Goal: Task Accomplishment & Management: Manage account settings

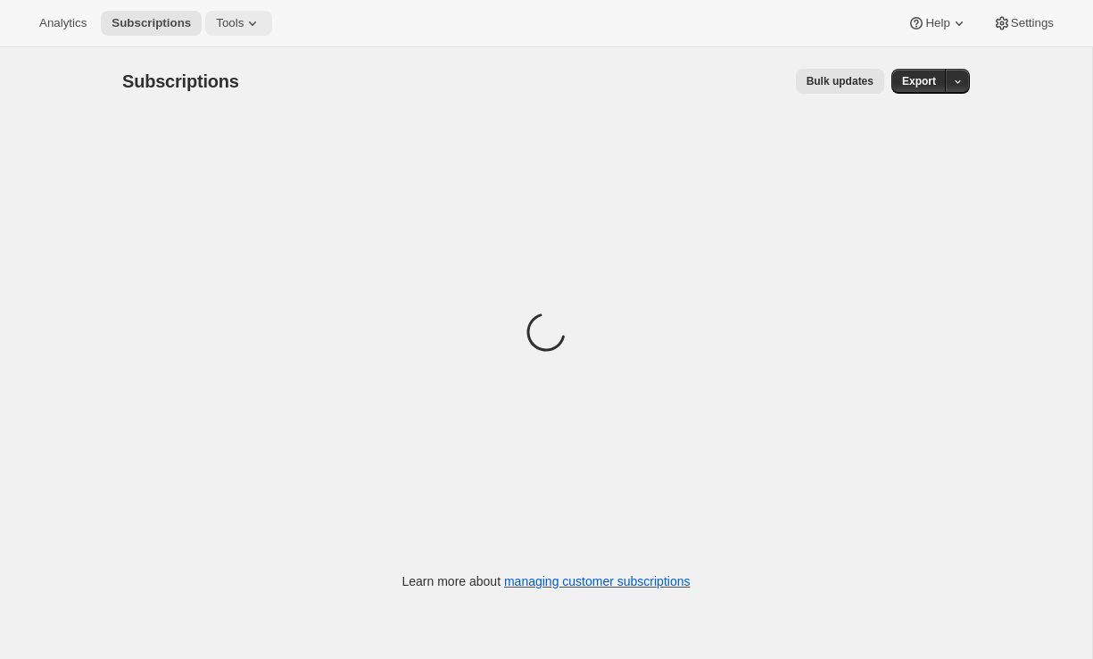
click at [253, 25] on icon at bounding box center [253, 23] width 18 height 18
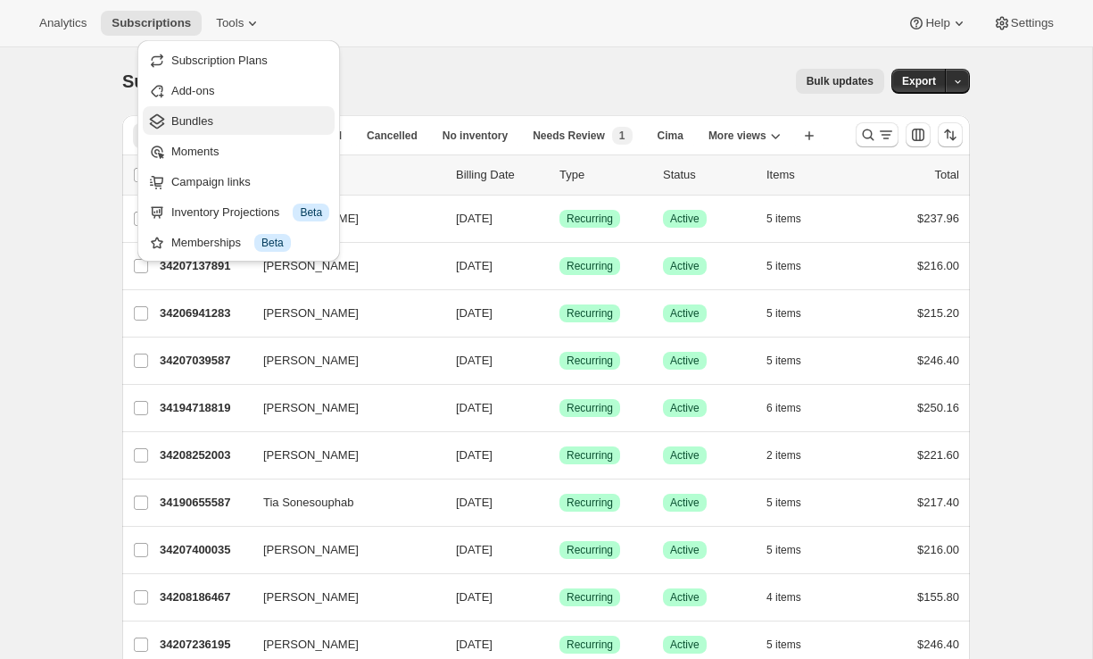
click at [204, 112] on span "Bundles" at bounding box center [250, 121] width 158 height 18
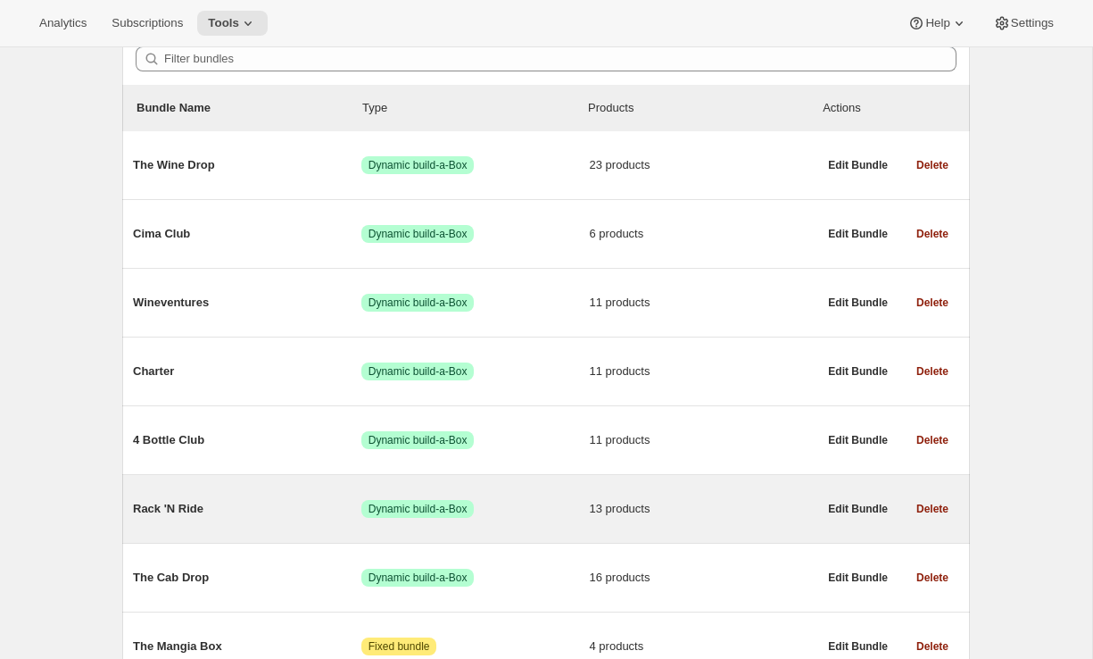
scroll to position [132, 0]
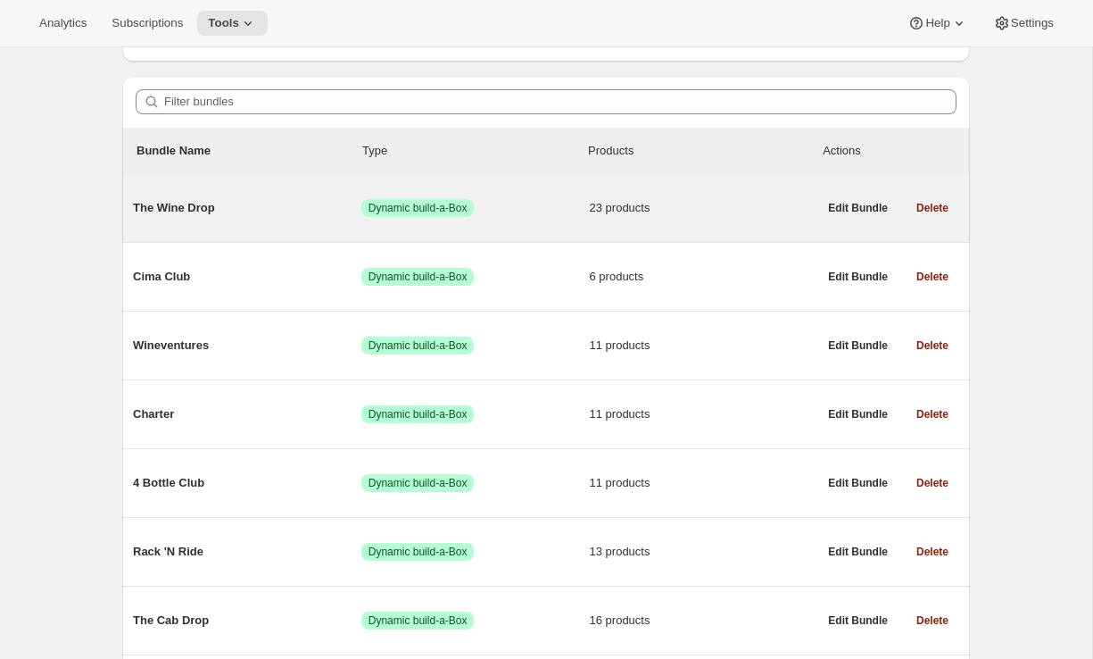
click at [226, 229] on div "The Wine Drop Success Dynamic build-a-Box 23 products" at bounding box center [475, 208] width 685 height 46
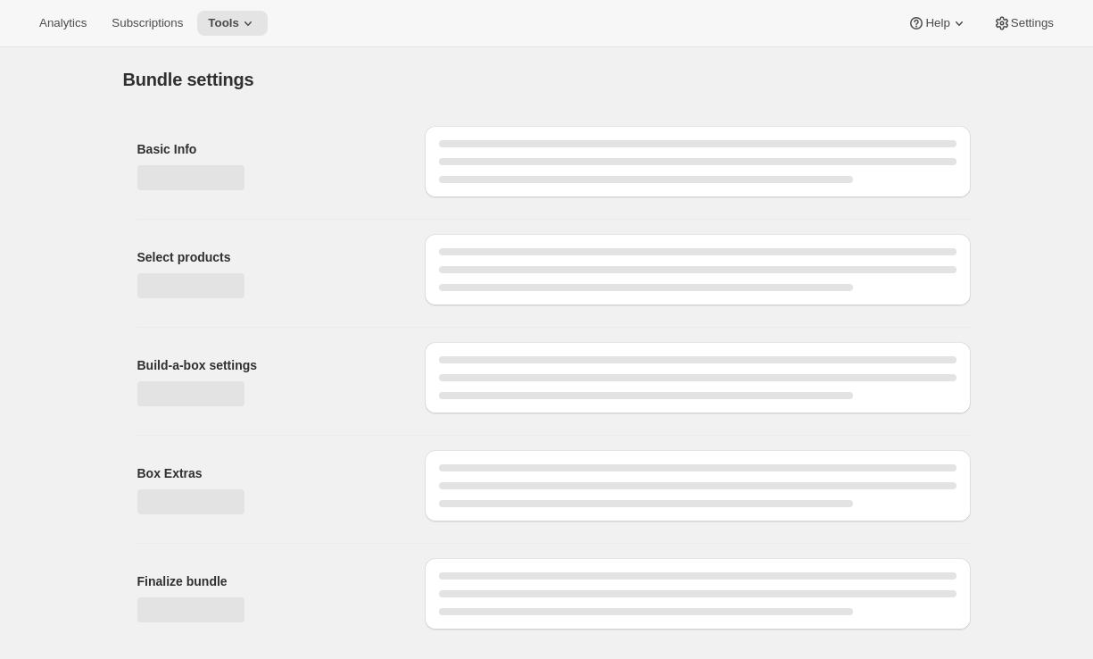
type input "The Wine Drop"
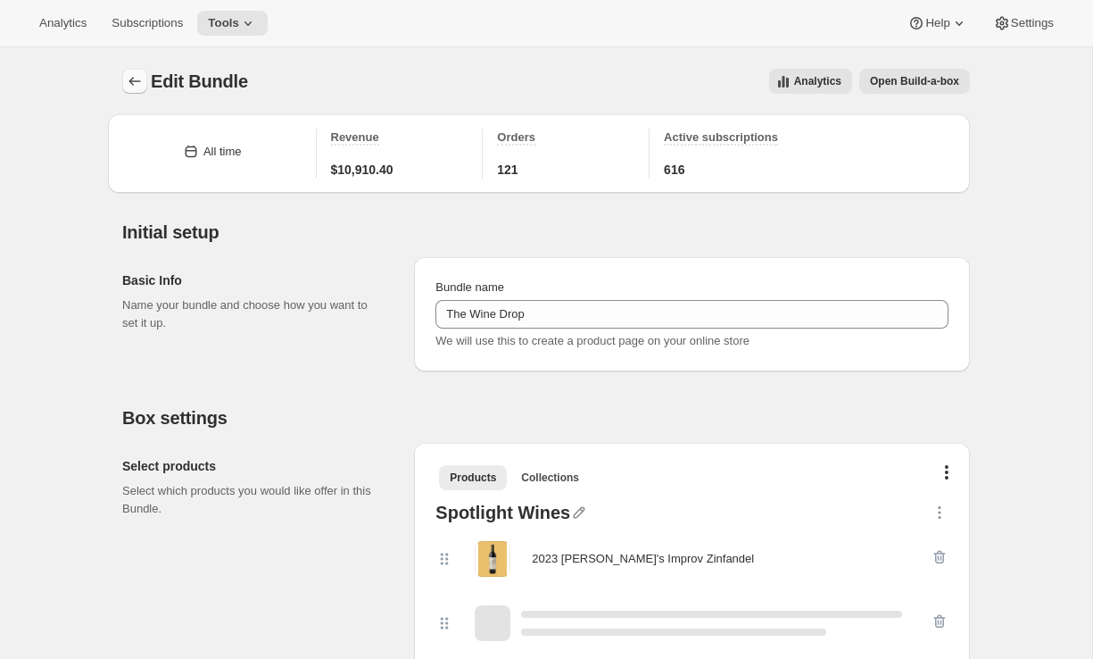
click at [133, 71] on button "Bundles" at bounding box center [134, 81] width 25 height 25
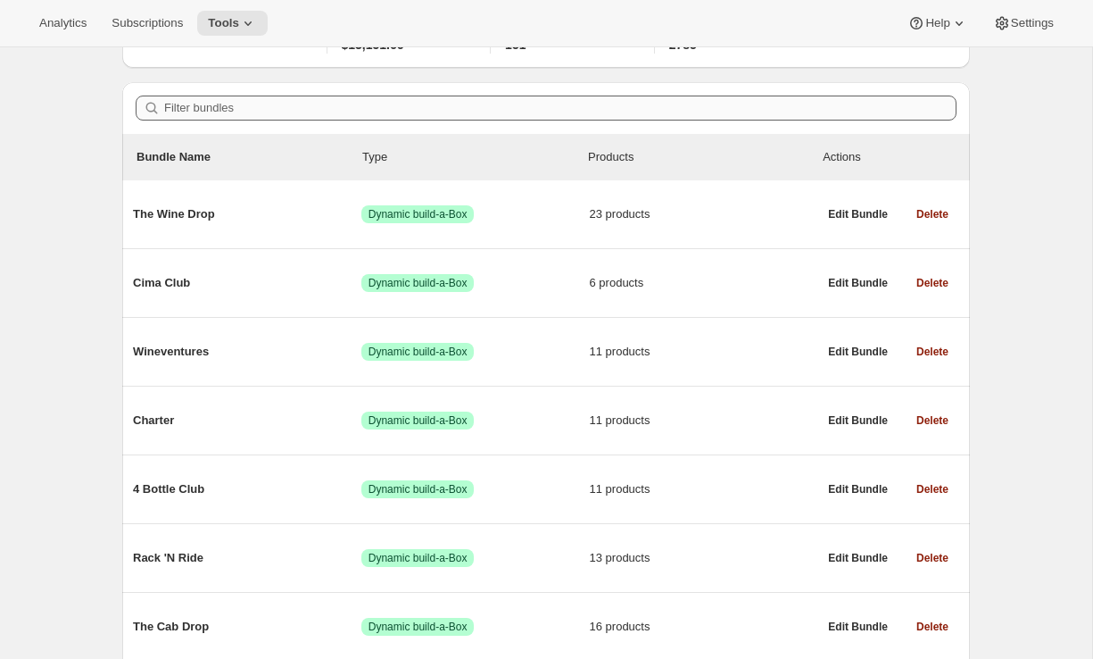
scroll to position [156, 0]
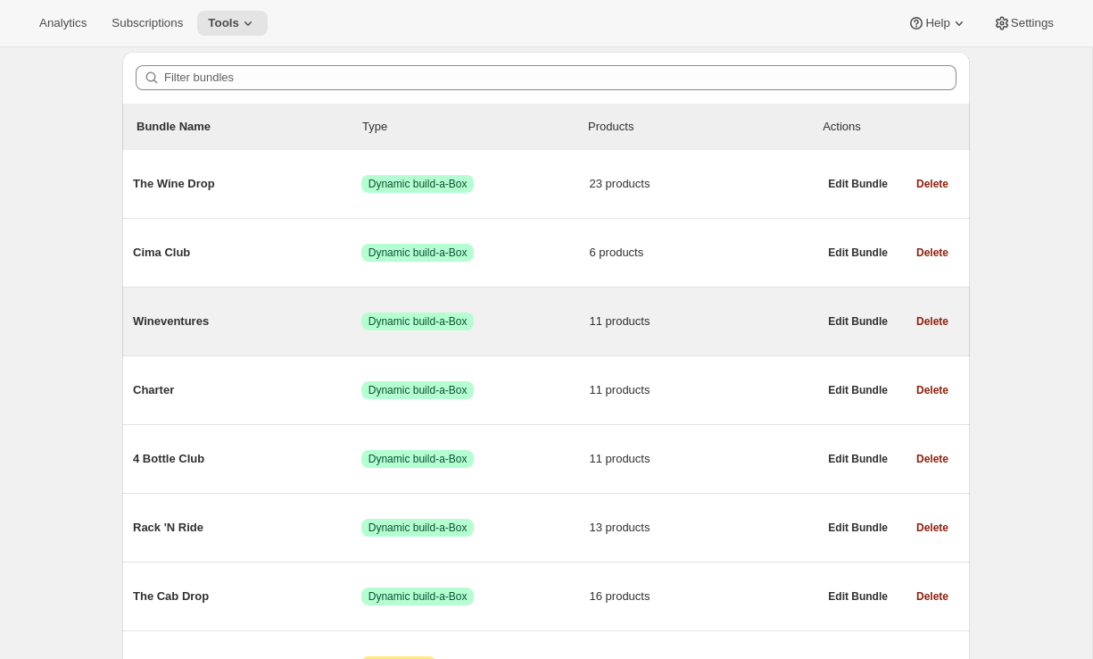
click at [187, 306] on div "Wineventures Success Dynamic build-a-Box 11 products" at bounding box center [475, 321] width 685 height 46
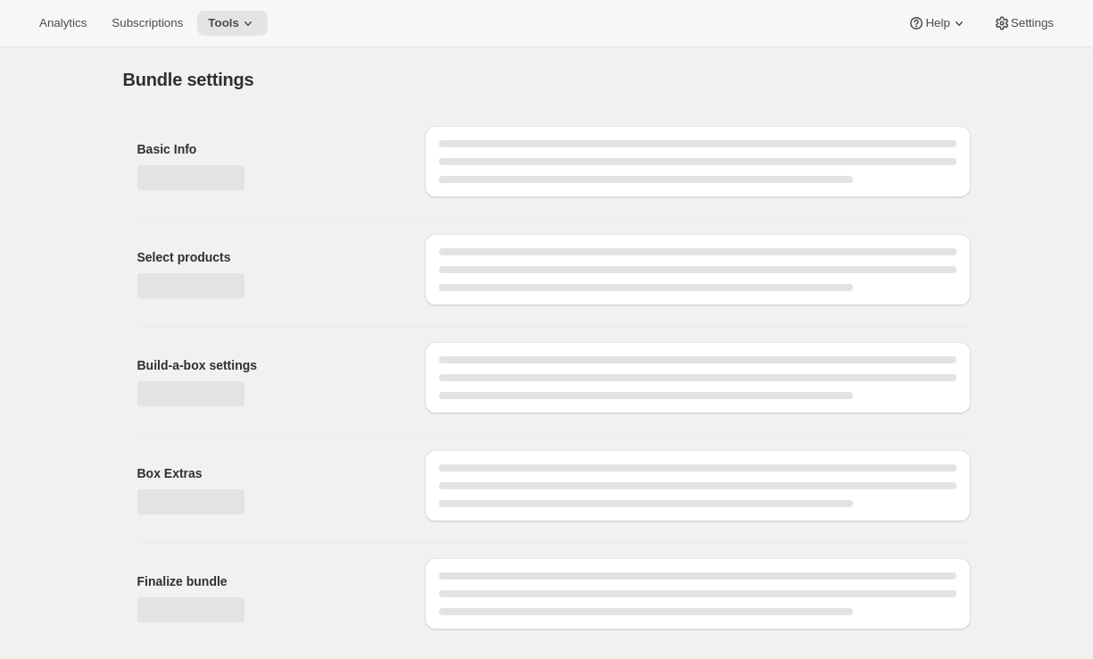
type input "Wineventures"
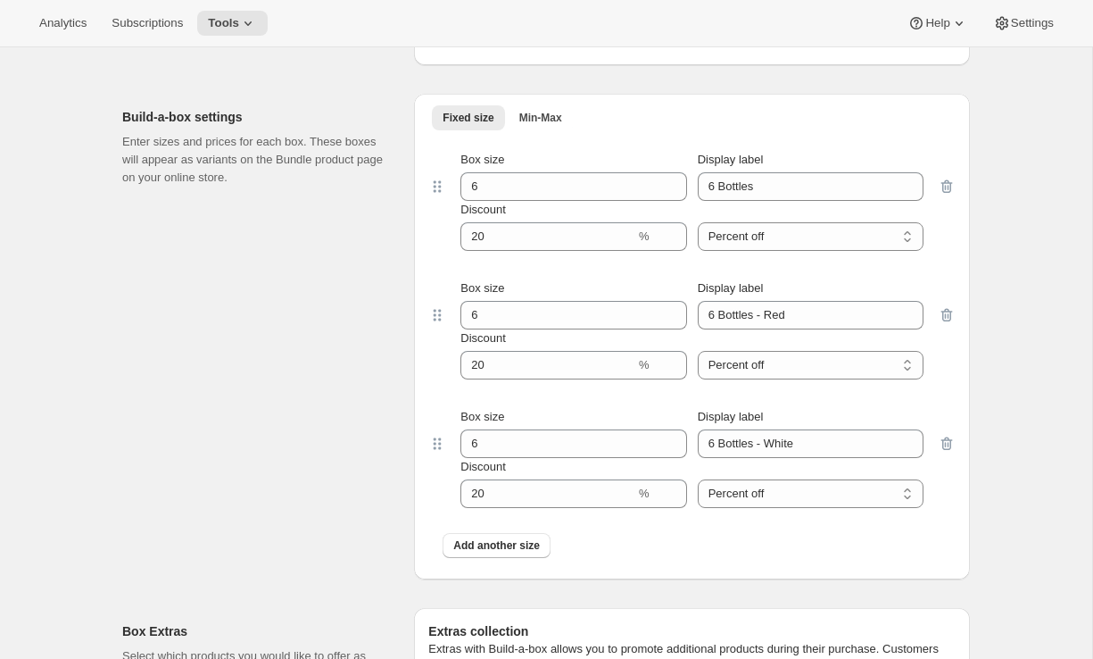
scroll to position [1550, 0]
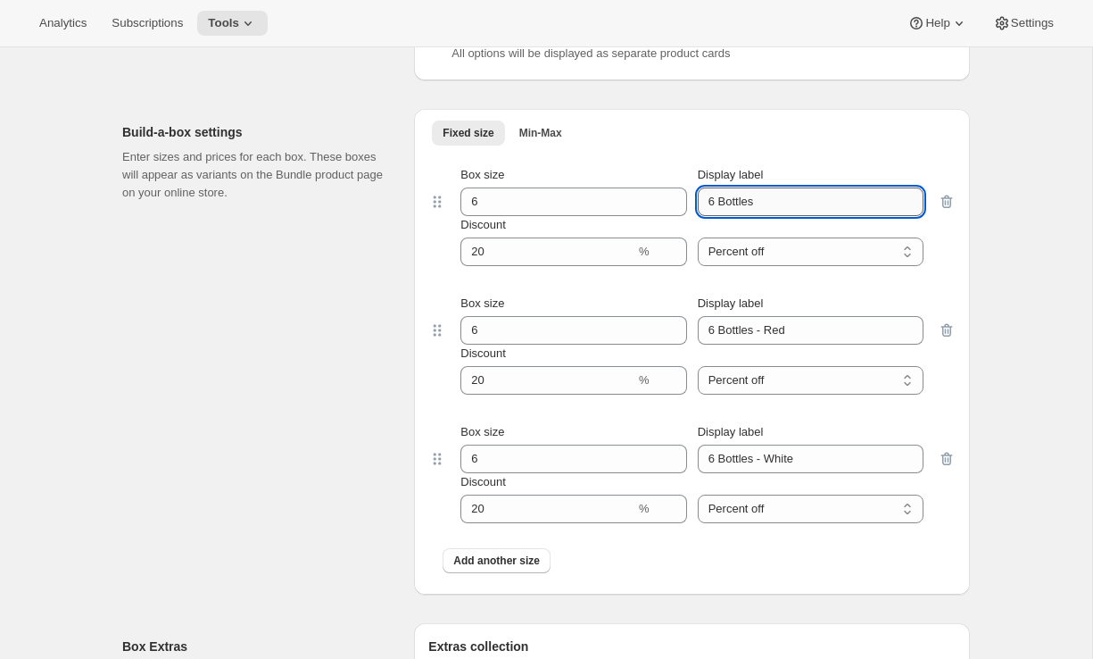
click at [789, 196] on input "6 Bottles" at bounding box center [811, 201] width 226 height 29
type input "6 Bottles - Standard"
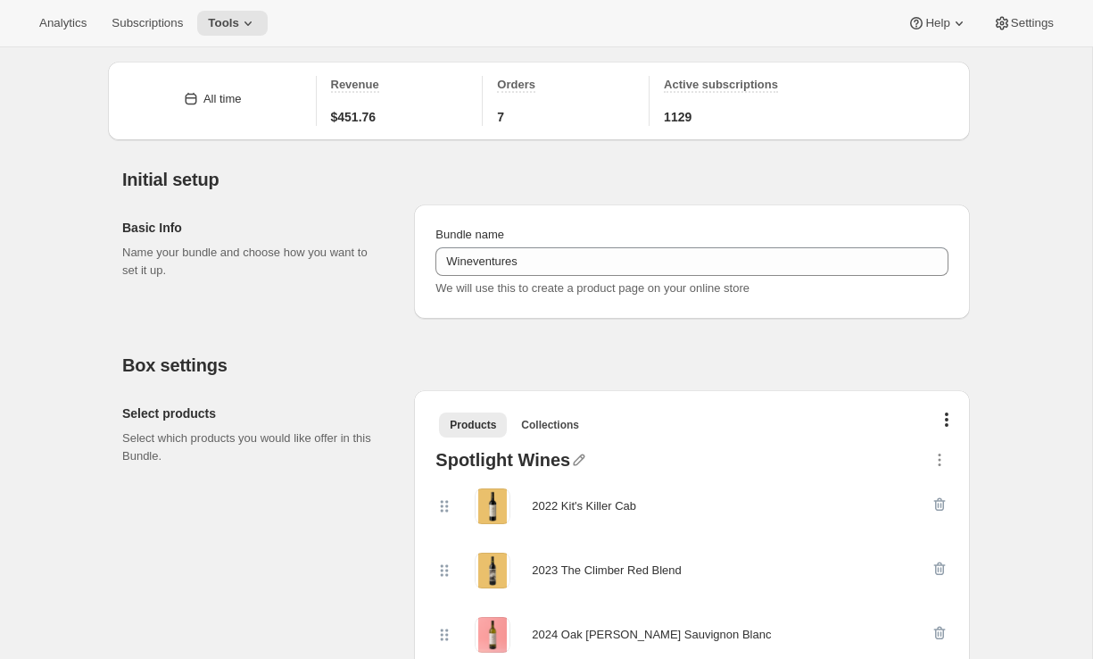
scroll to position [0, 0]
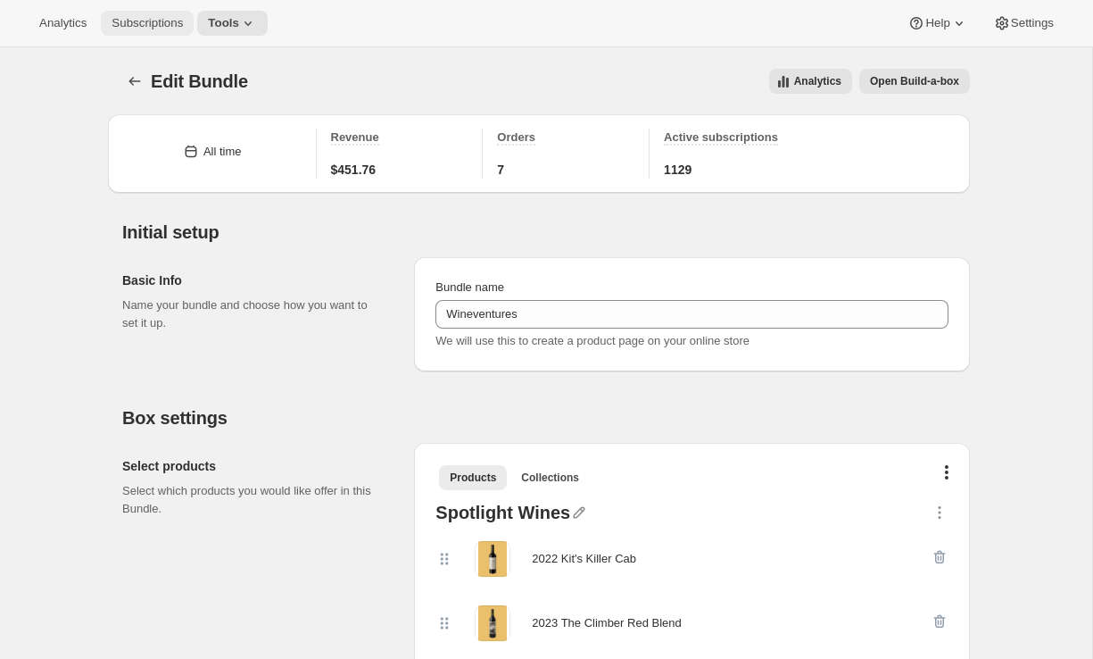
click at [146, 20] on span "Subscriptions" at bounding box center [147, 23] width 71 height 14
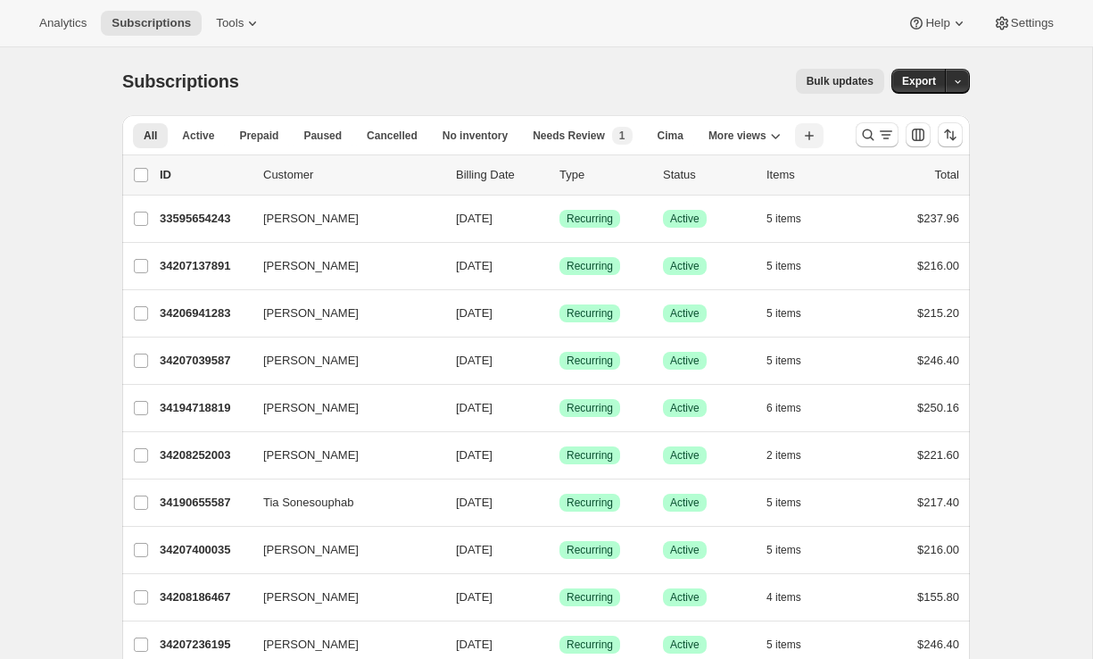
click at [808, 137] on icon "button" at bounding box center [810, 136] width 18 height 18
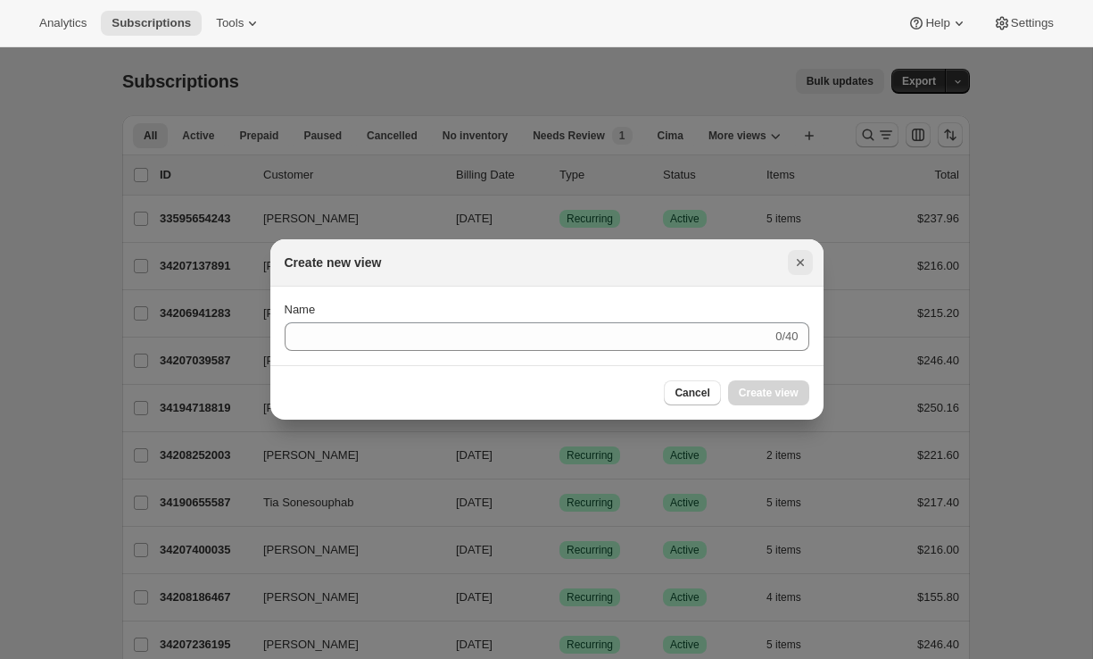
click at [804, 255] on icon "Close" at bounding box center [801, 262] width 18 height 18
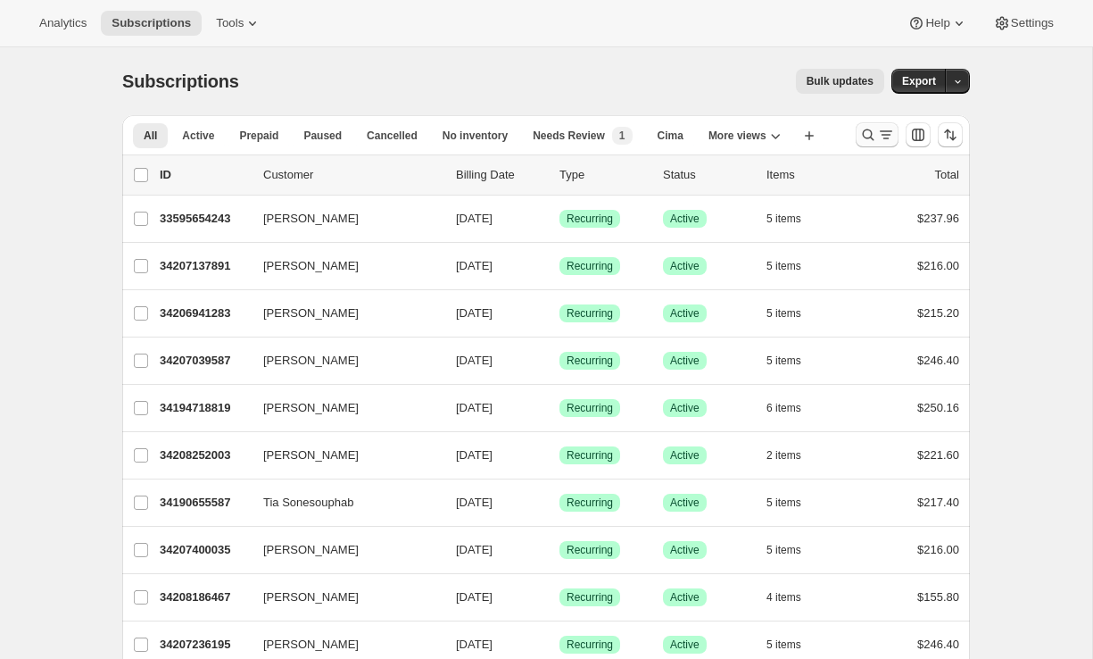
click at [877, 141] on icon "Search and filter results" at bounding box center [886, 135] width 18 height 18
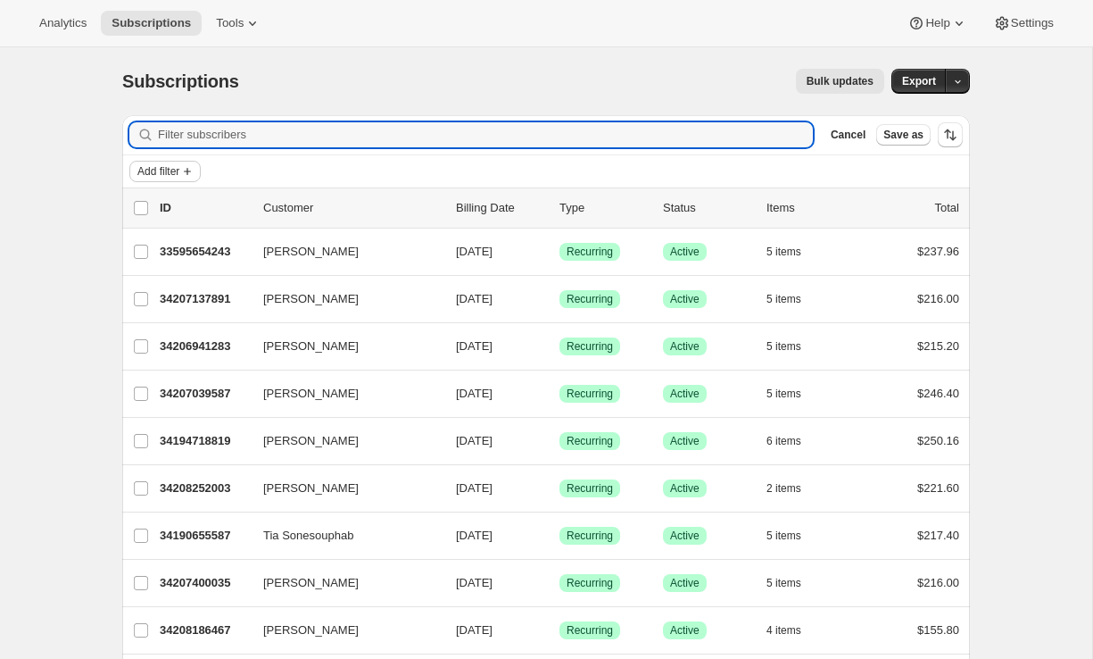
click at [179, 173] on span "Add filter" at bounding box center [158, 171] width 42 height 14
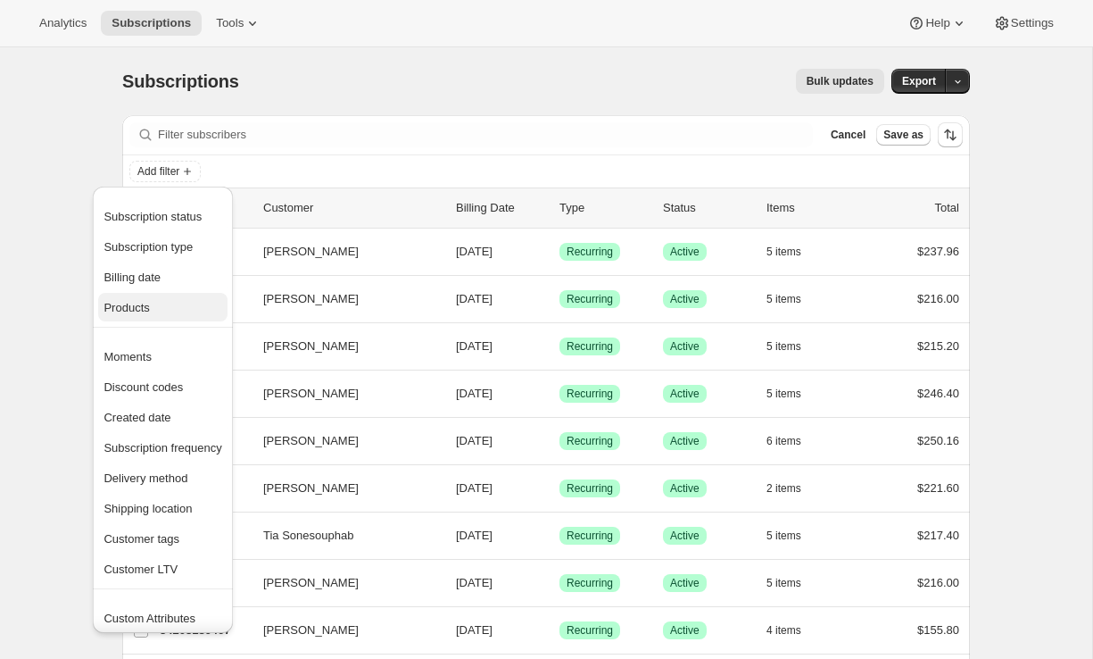
click at [147, 311] on span "Products" at bounding box center [127, 307] width 46 height 13
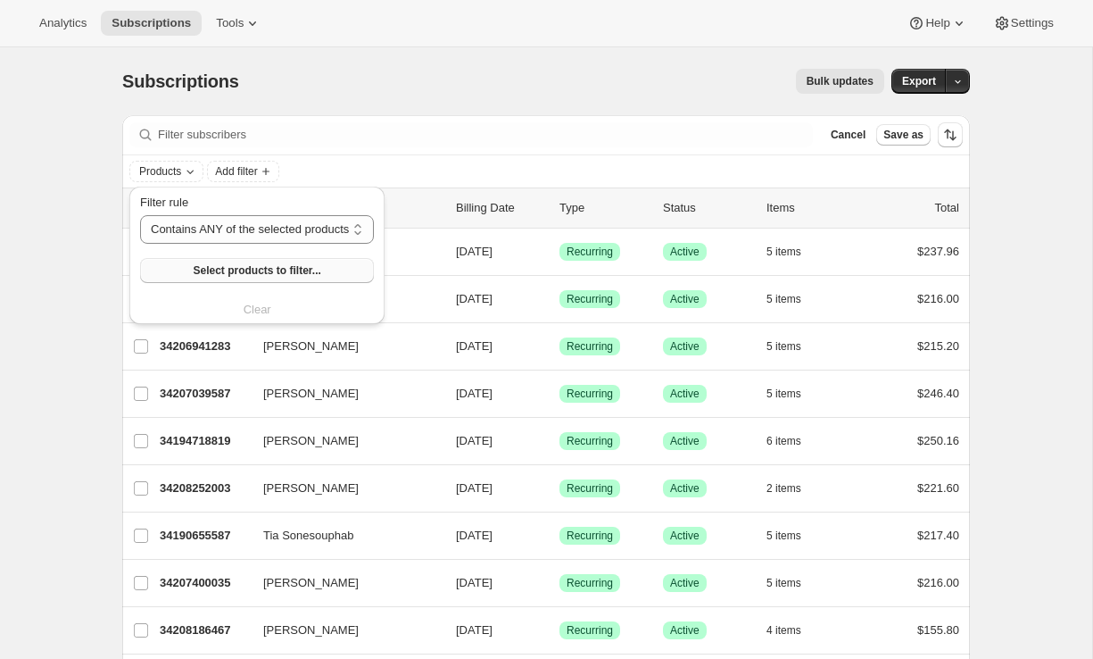
click at [255, 262] on button "Select products to filter..." at bounding box center [257, 270] width 234 height 25
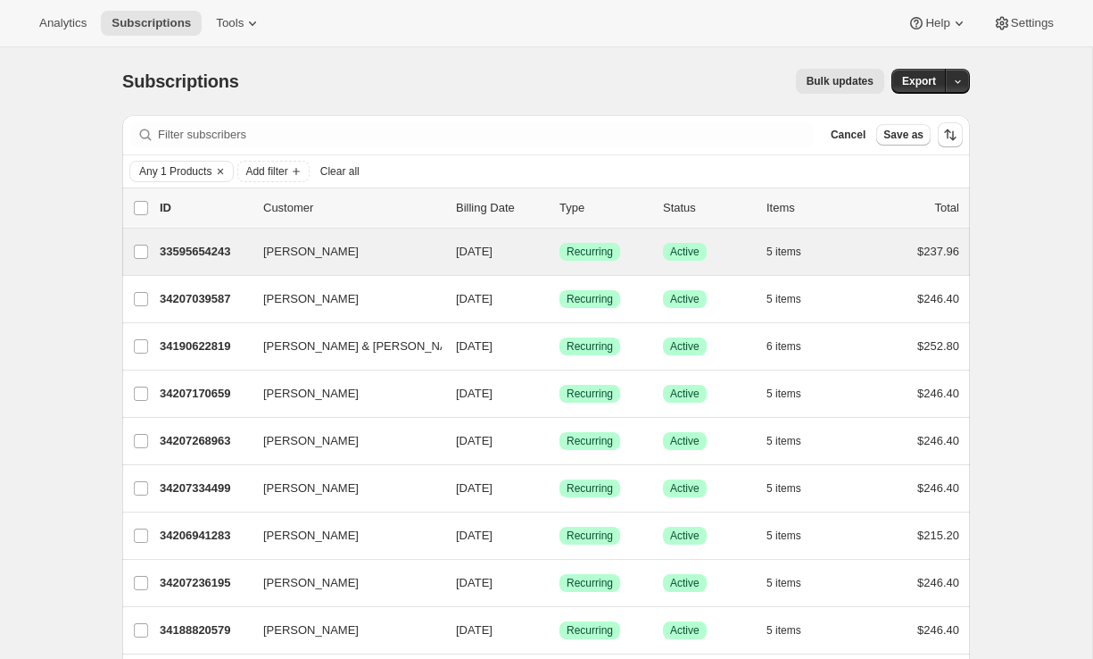
click at [197, 237] on div "Allen Ivers 33595654243 Allen Ivers 09/17/2025 Success Recurring Success Active…" at bounding box center [546, 252] width 848 height 46
click at [201, 253] on p "33595654243" at bounding box center [204, 252] width 89 height 18
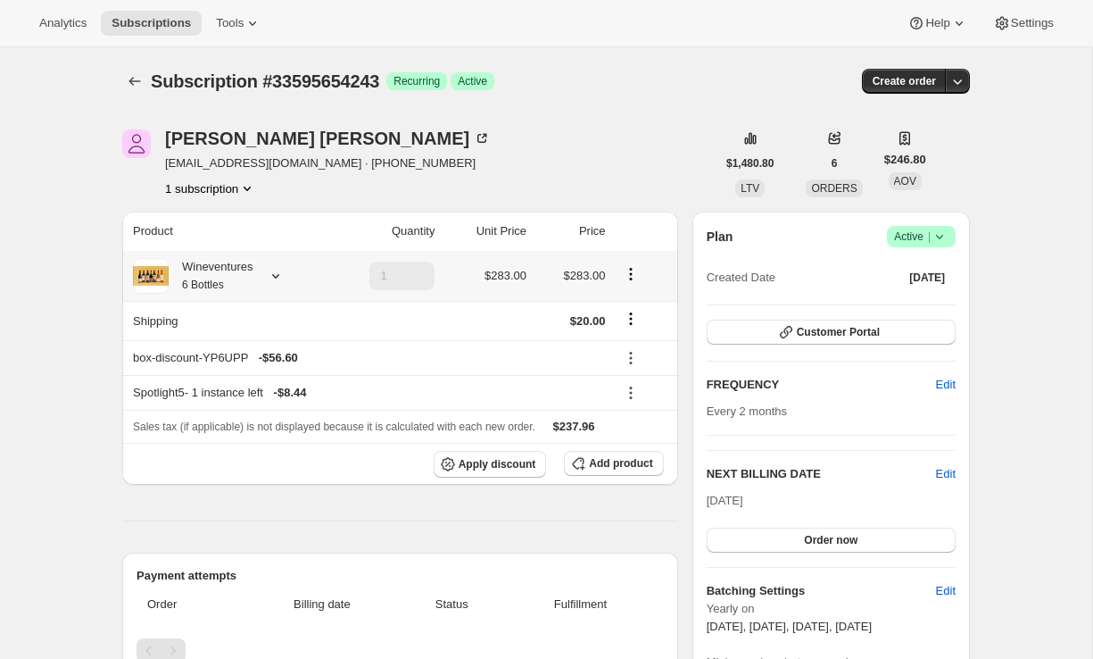
click at [280, 276] on icon at bounding box center [276, 276] width 18 height 18
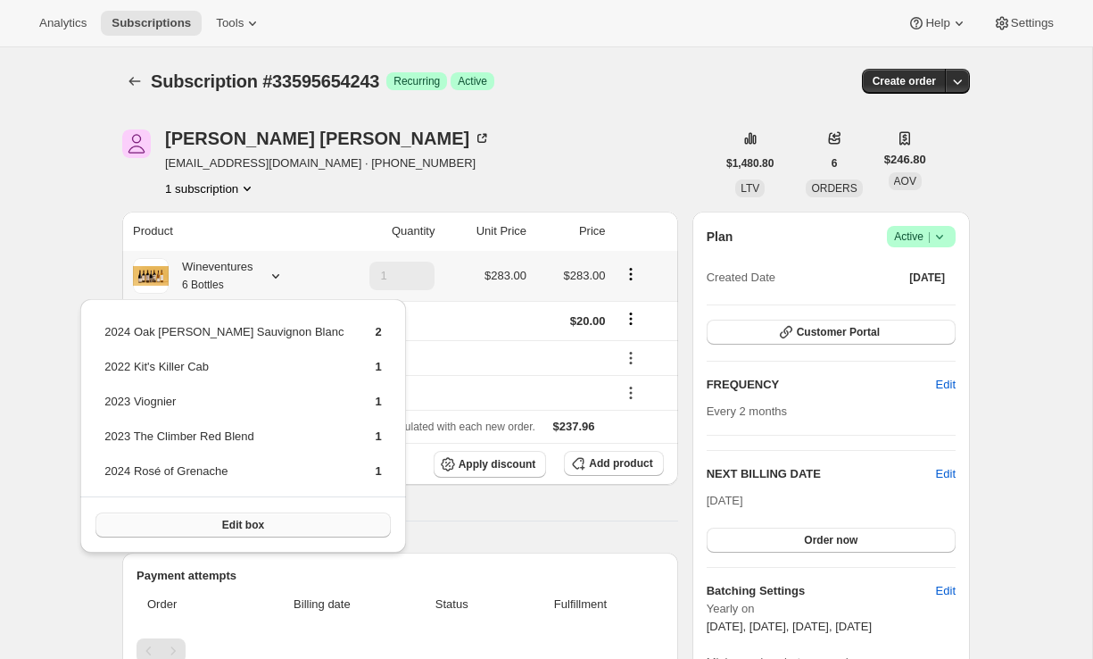
click at [248, 529] on button "Edit box" at bounding box center [243, 524] width 295 height 25
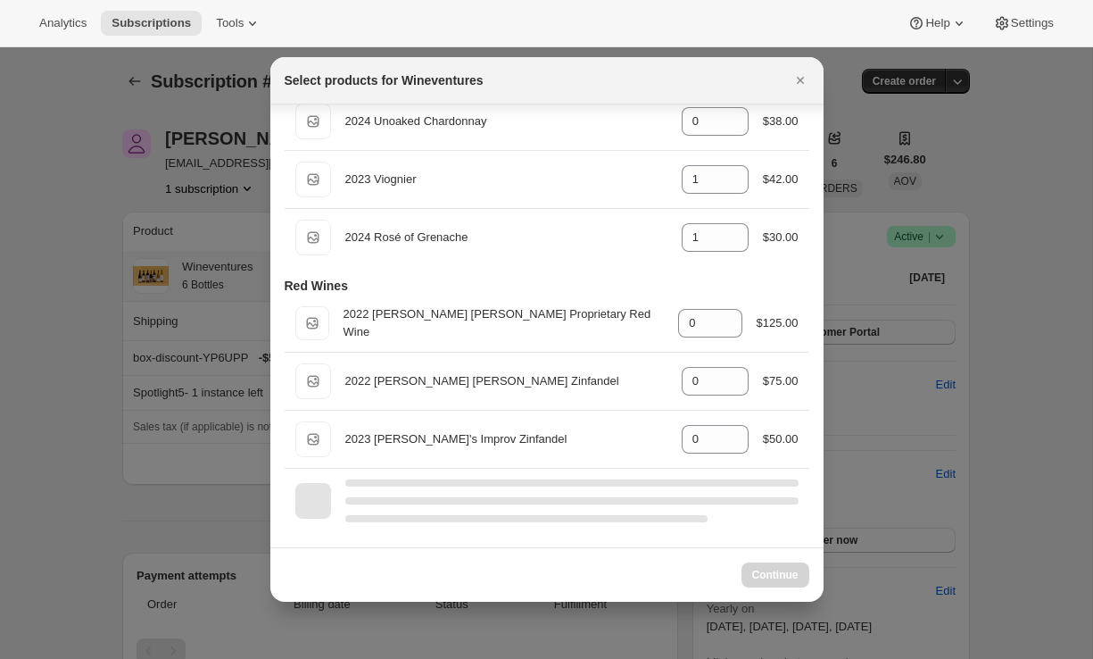
scroll to position [339, 0]
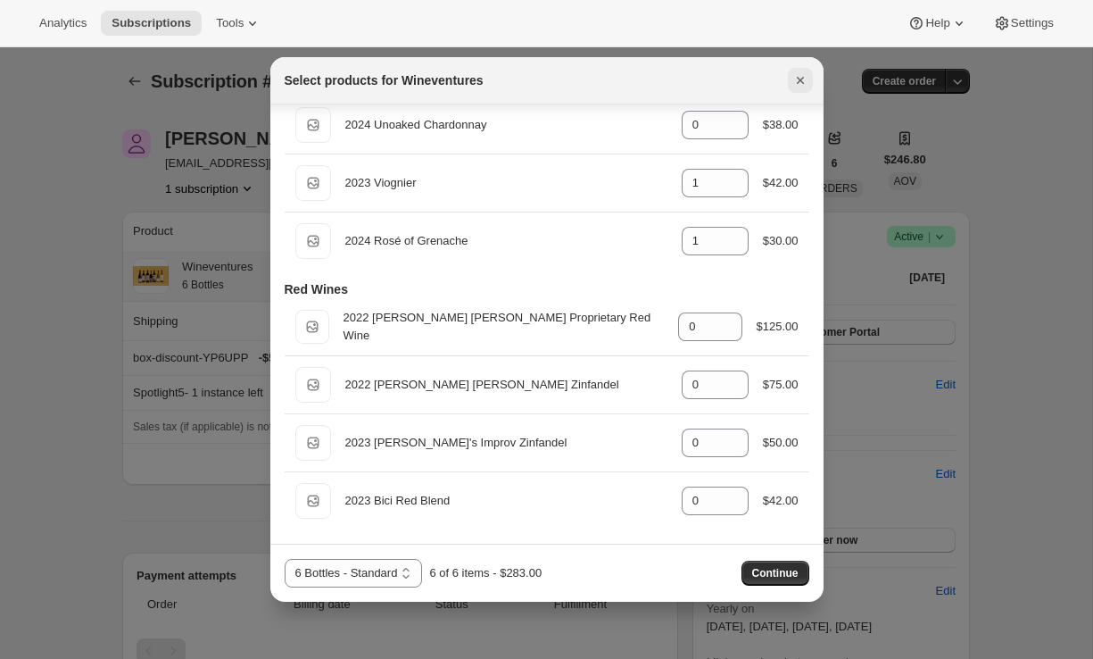
click at [802, 73] on icon "Close" at bounding box center [801, 80] width 18 height 18
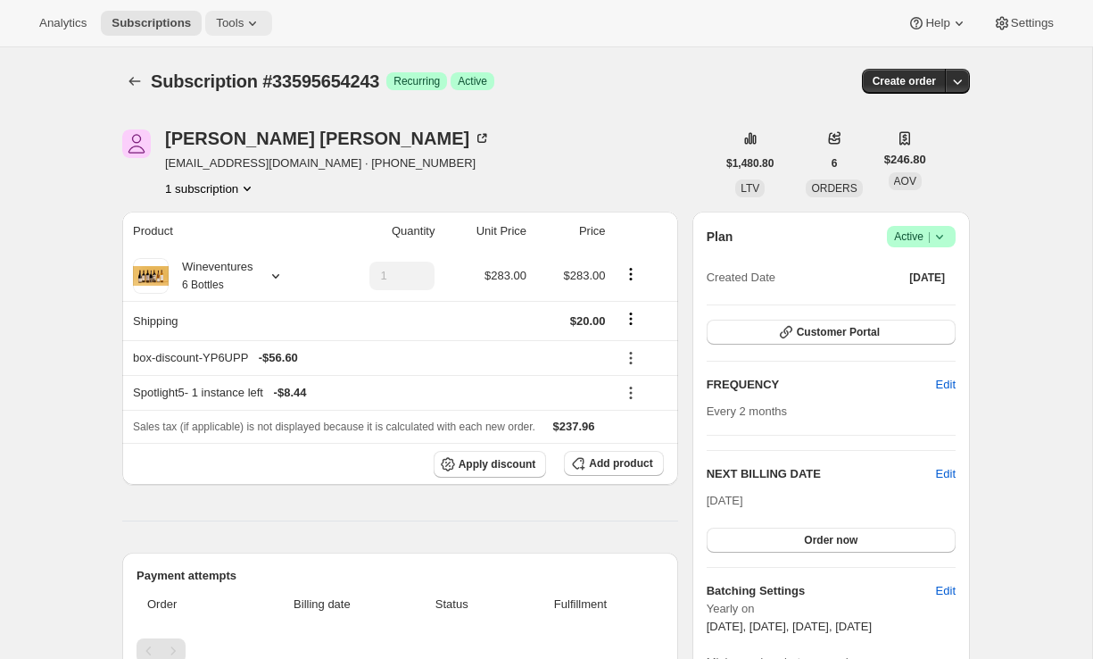
click at [249, 25] on icon at bounding box center [253, 23] width 18 height 18
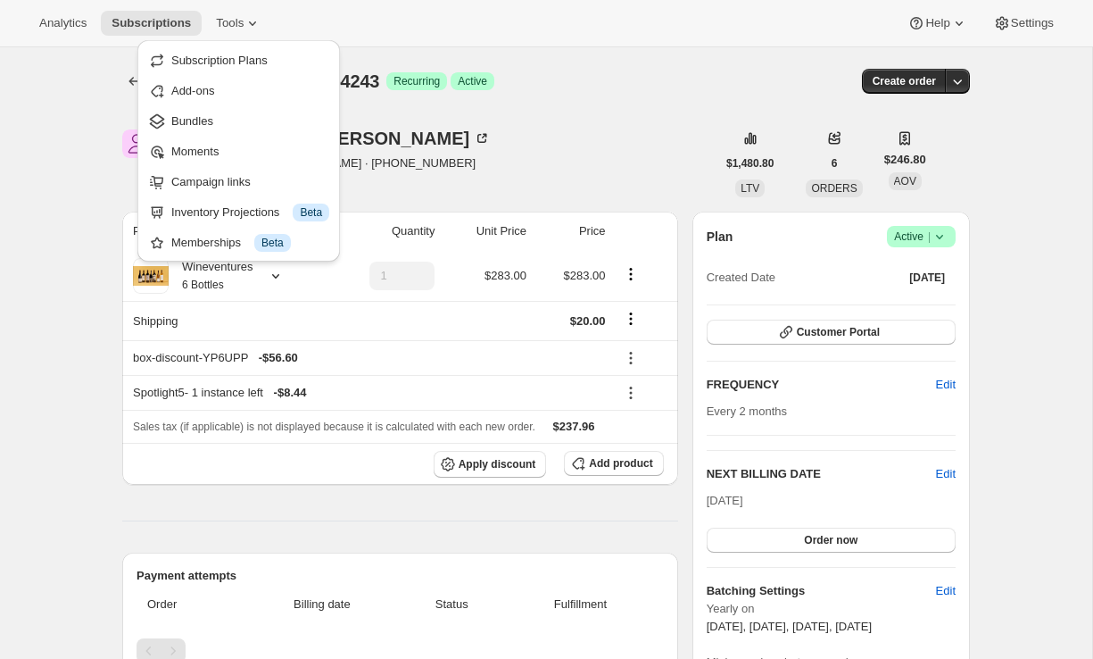
click at [531, 107] on div "Subscription #33595654243. This page is ready Subscription #33595654243 Success…" at bounding box center [546, 81] width 848 height 68
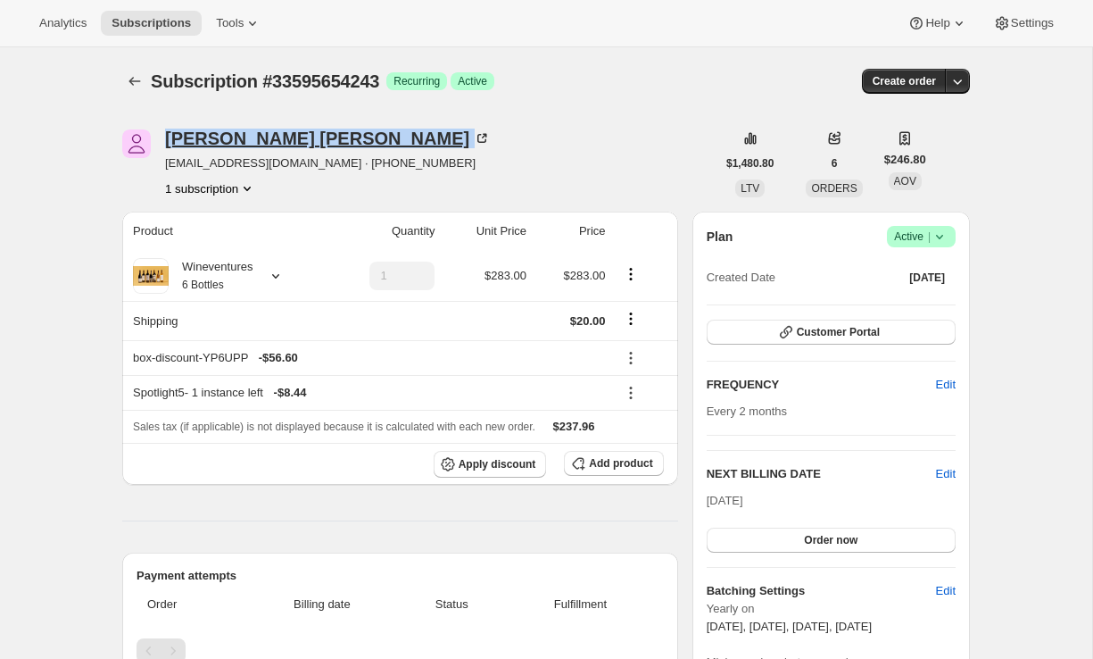
drag, startPoint x: 162, startPoint y: 141, endPoint x: 257, endPoint y: 141, distance: 95.5
click at [257, 141] on div "[PERSON_NAME] [EMAIL_ADDRESS][DOMAIN_NAME] · [PHONE_NUMBER] 1 subscription" at bounding box center [419, 163] width 594 height 68
click at [129, 81] on icon "Subscriptions" at bounding box center [135, 81] width 12 height 9
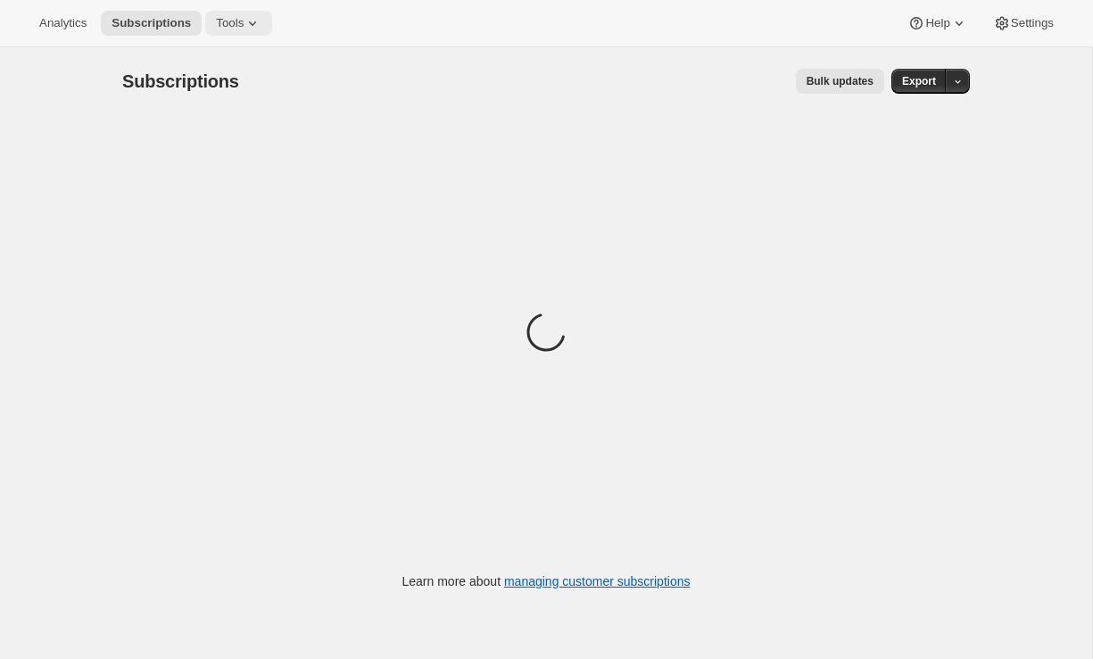
click at [262, 11] on button "Tools" at bounding box center [238, 23] width 67 height 25
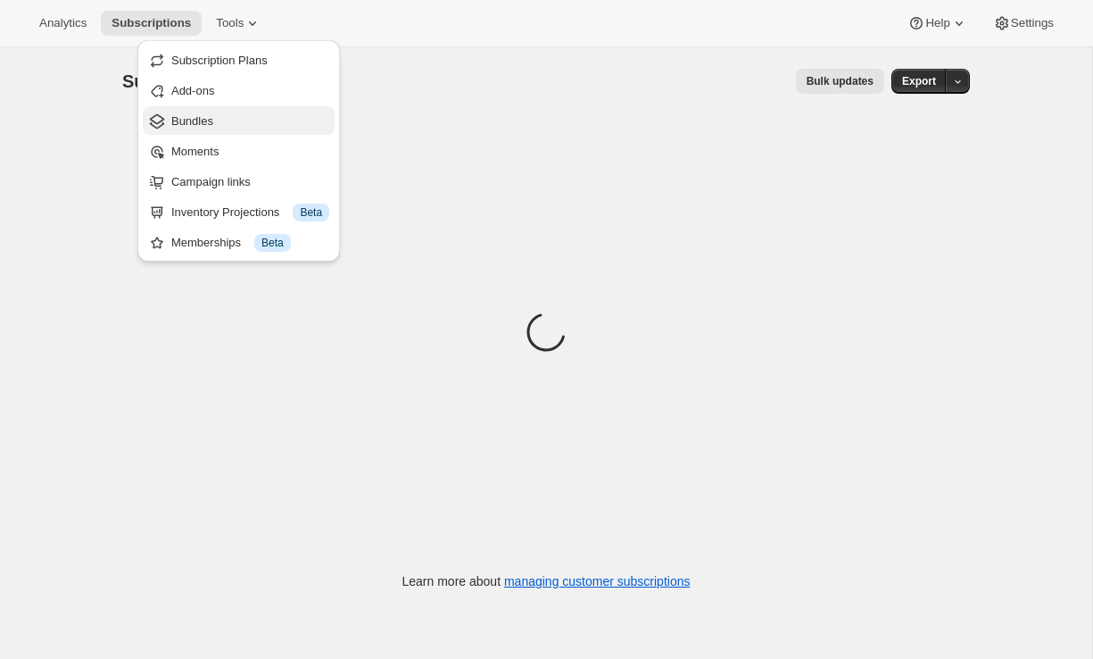
click at [236, 122] on span "Bundles" at bounding box center [250, 121] width 158 height 18
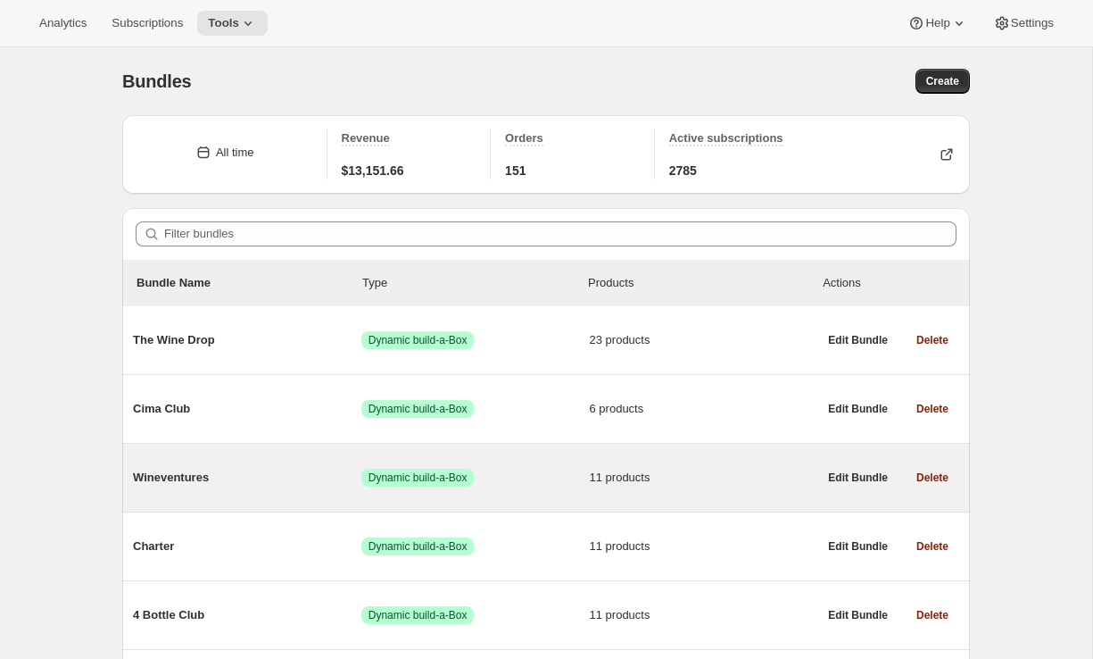
click at [273, 463] on div "Wineventures Success Dynamic build-a-Box 11 products" at bounding box center [475, 477] width 685 height 46
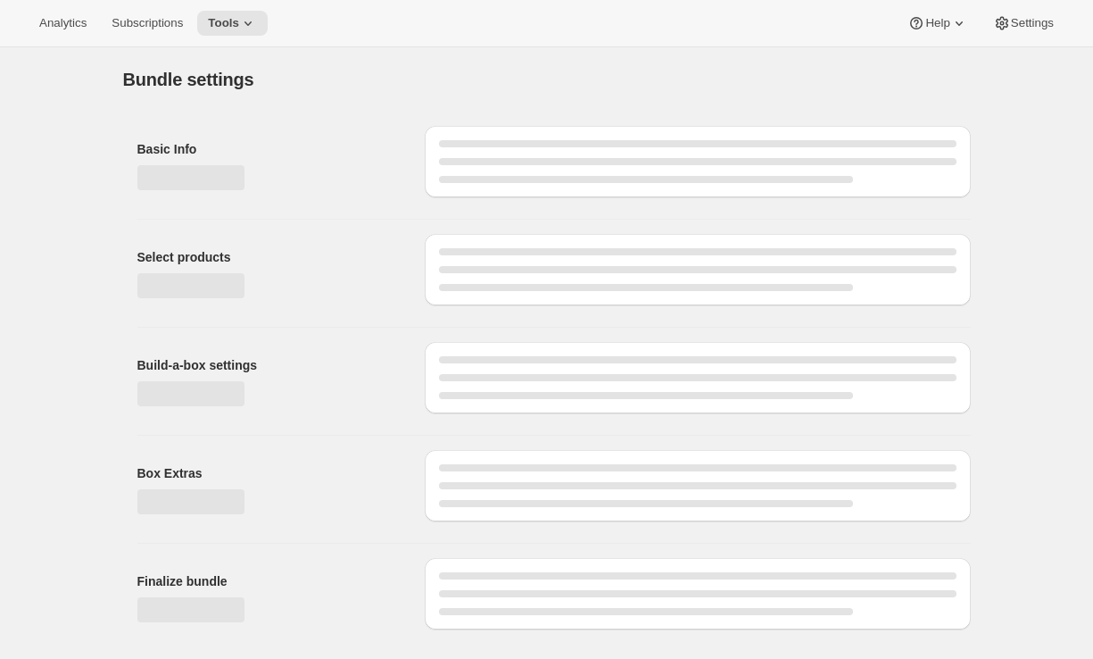
type input "Wineventures"
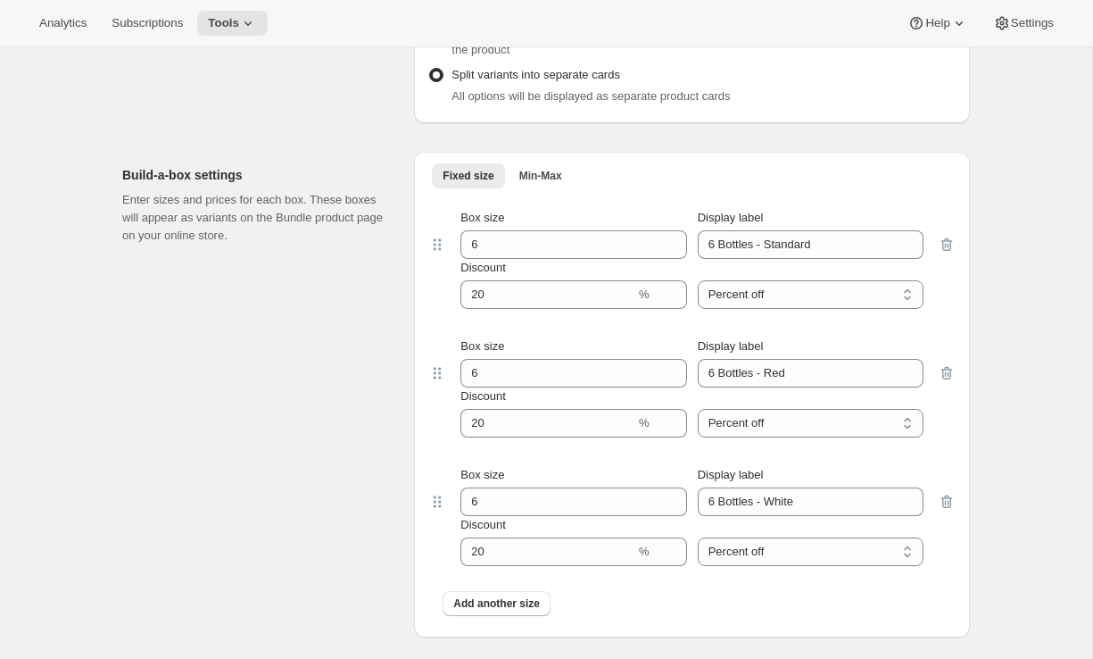
scroll to position [1566, 0]
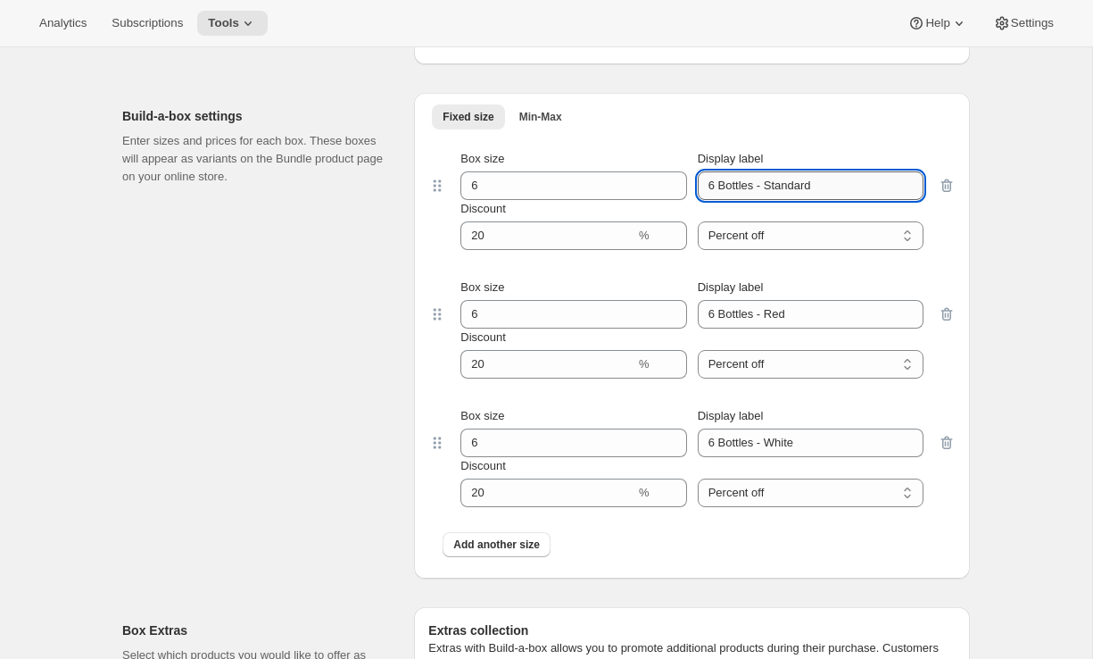
drag, startPoint x: 760, startPoint y: 185, endPoint x: 890, endPoint y: 185, distance: 129.4
click at [890, 185] on input "6 Bottles - Standard" at bounding box center [811, 185] width 226 height 29
type input "6 Bottles"
